Goal: Task Accomplishment & Management: Manage account settings

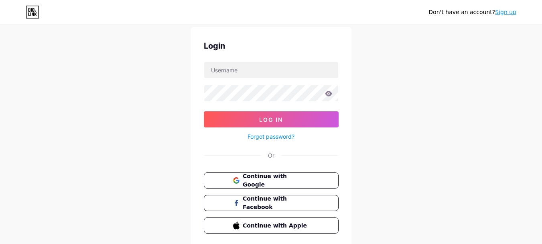
scroll to position [52, 0]
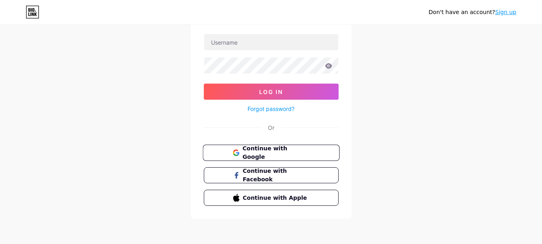
click at [268, 145] on button "Continue with Google" at bounding box center [271, 153] width 137 height 16
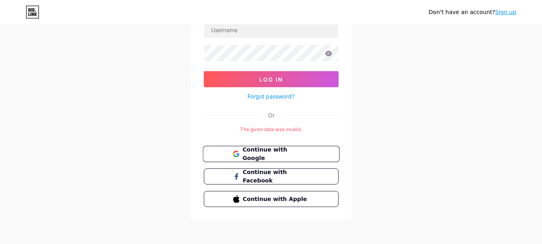
scroll to position [66, 0]
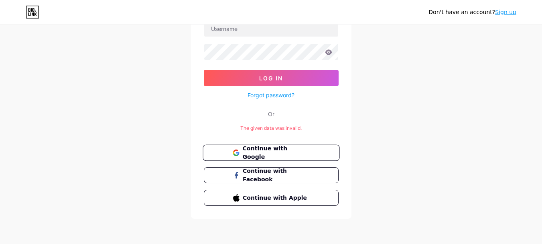
click at [271, 150] on span "Continue with Google" at bounding box center [275, 152] width 67 height 17
